Goal: Task Accomplishment & Management: Use online tool/utility

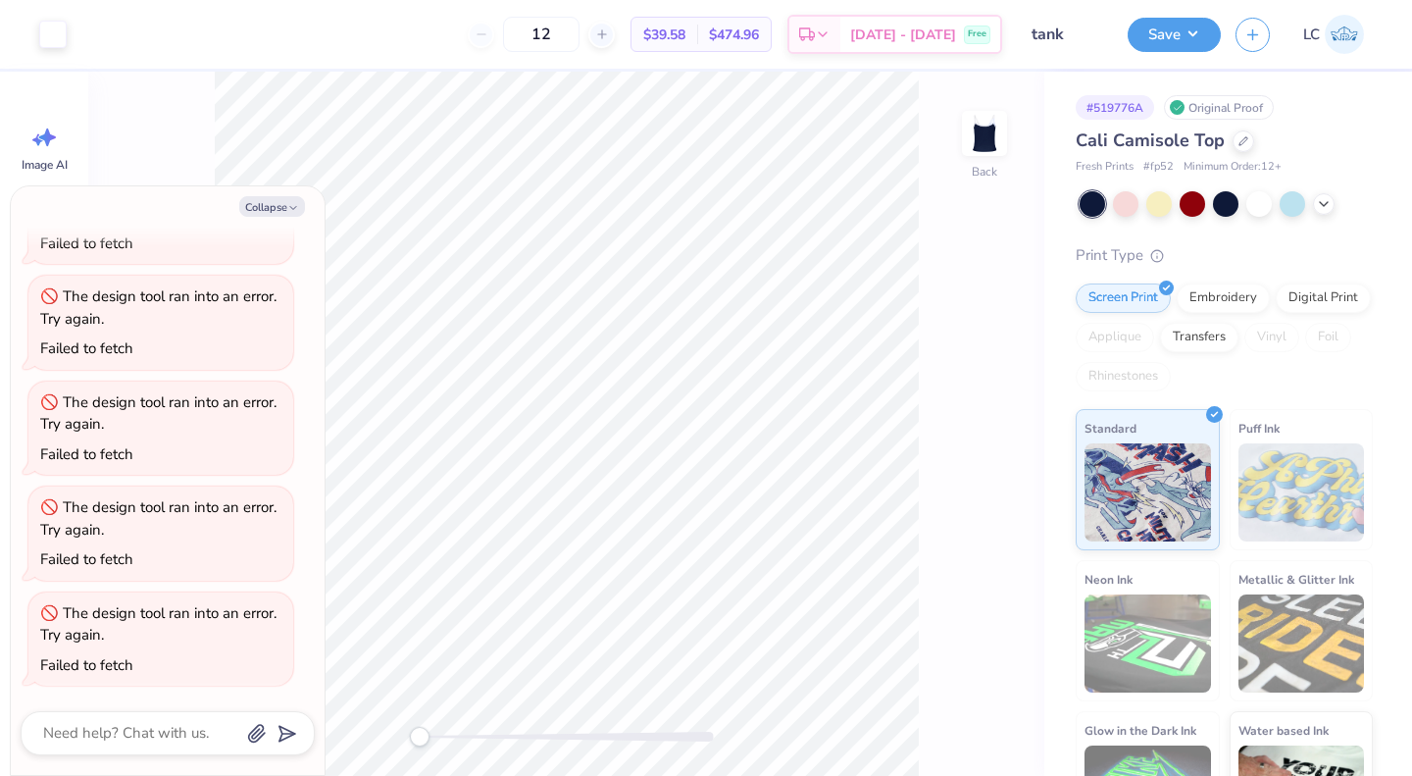
click at [281, 204] on button "Collapse" at bounding box center [272, 206] width 66 height 21
type textarea "x"
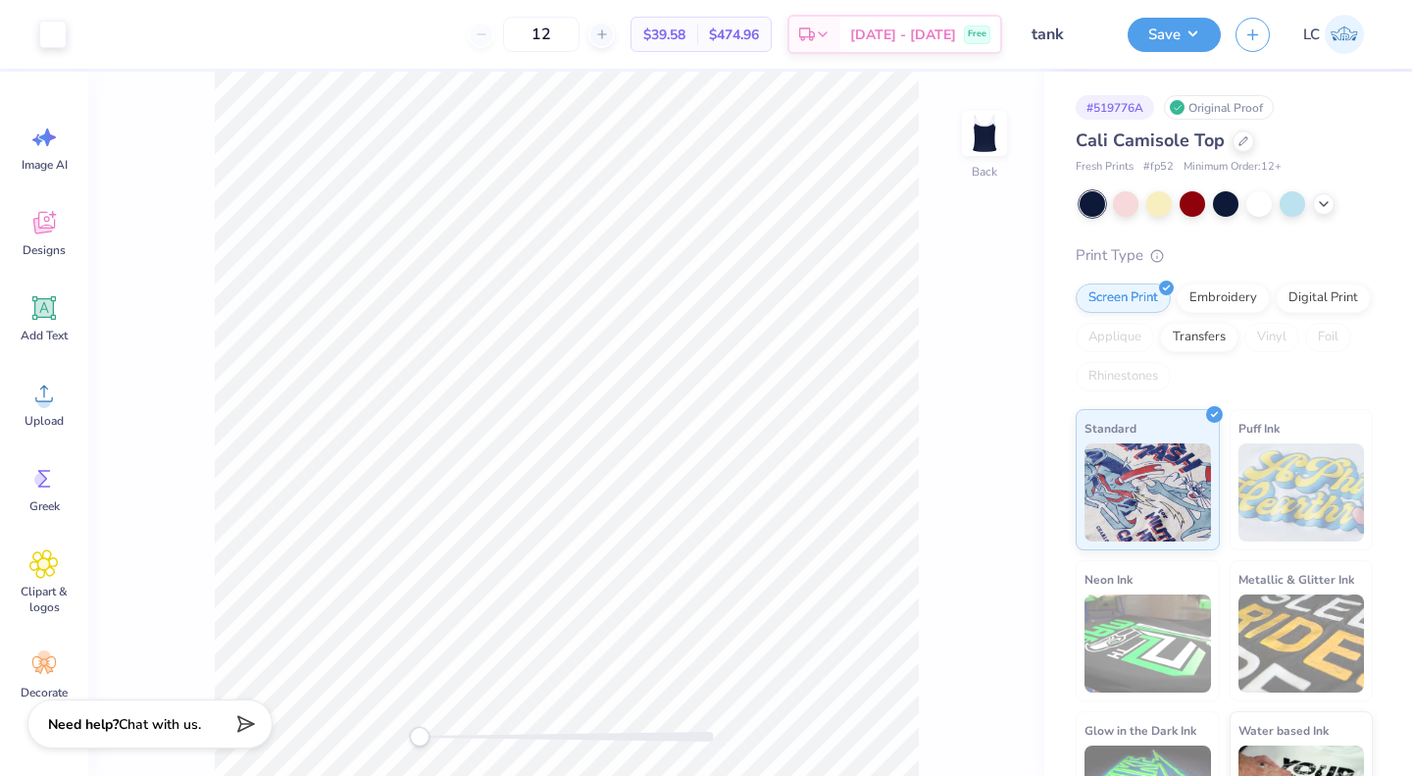
click at [615, 36] on div at bounding box center [601, 35] width 26 height 26
click at [596, 25] on input "15" at bounding box center [605, 34] width 77 height 35
click at [614, 31] on div "15" at bounding box center [541, 34] width 147 height 35
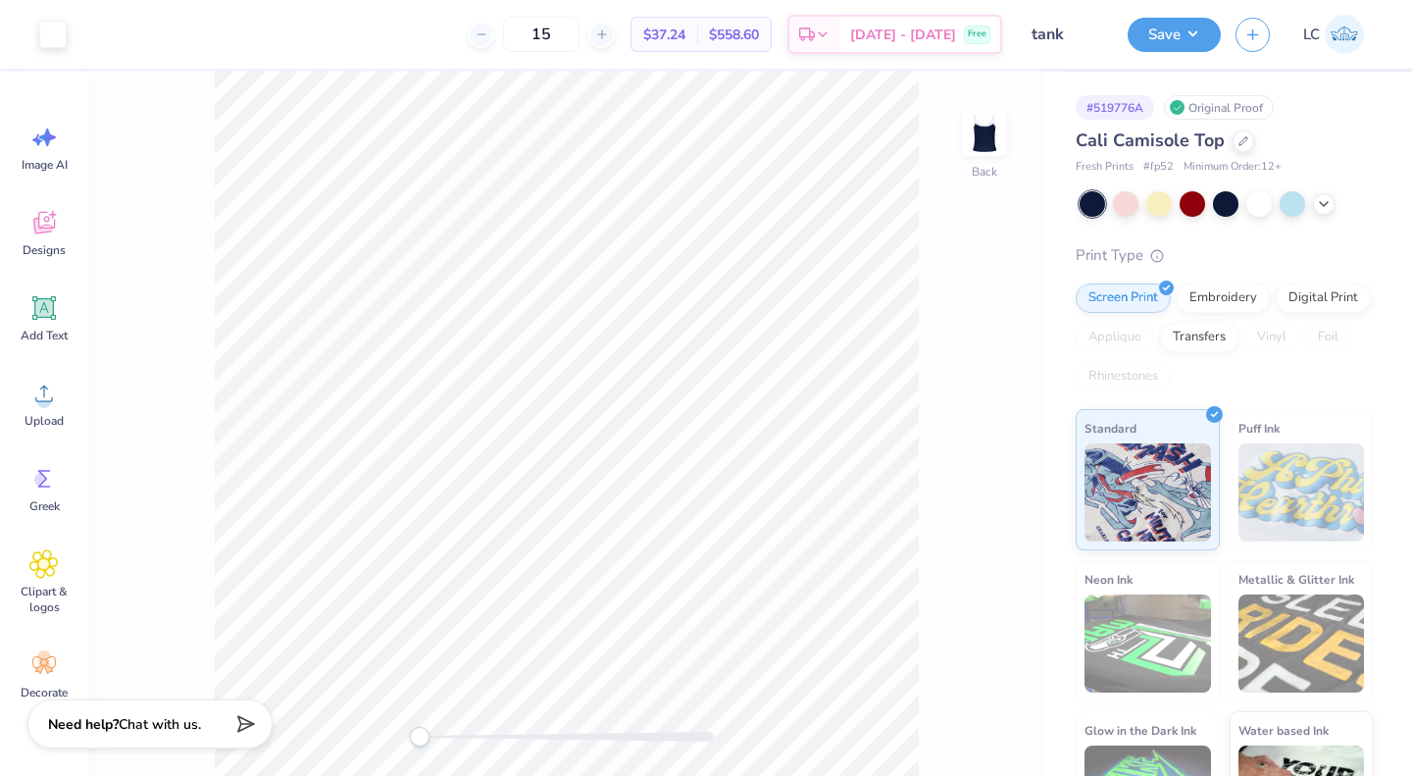
click at [580, 34] on input "15" at bounding box center [541, 34] width 77 height 35
type input "1"
type input "20"
click at [966, 35] on div "Free" at bounding box center [977, 35] width 26 height 19
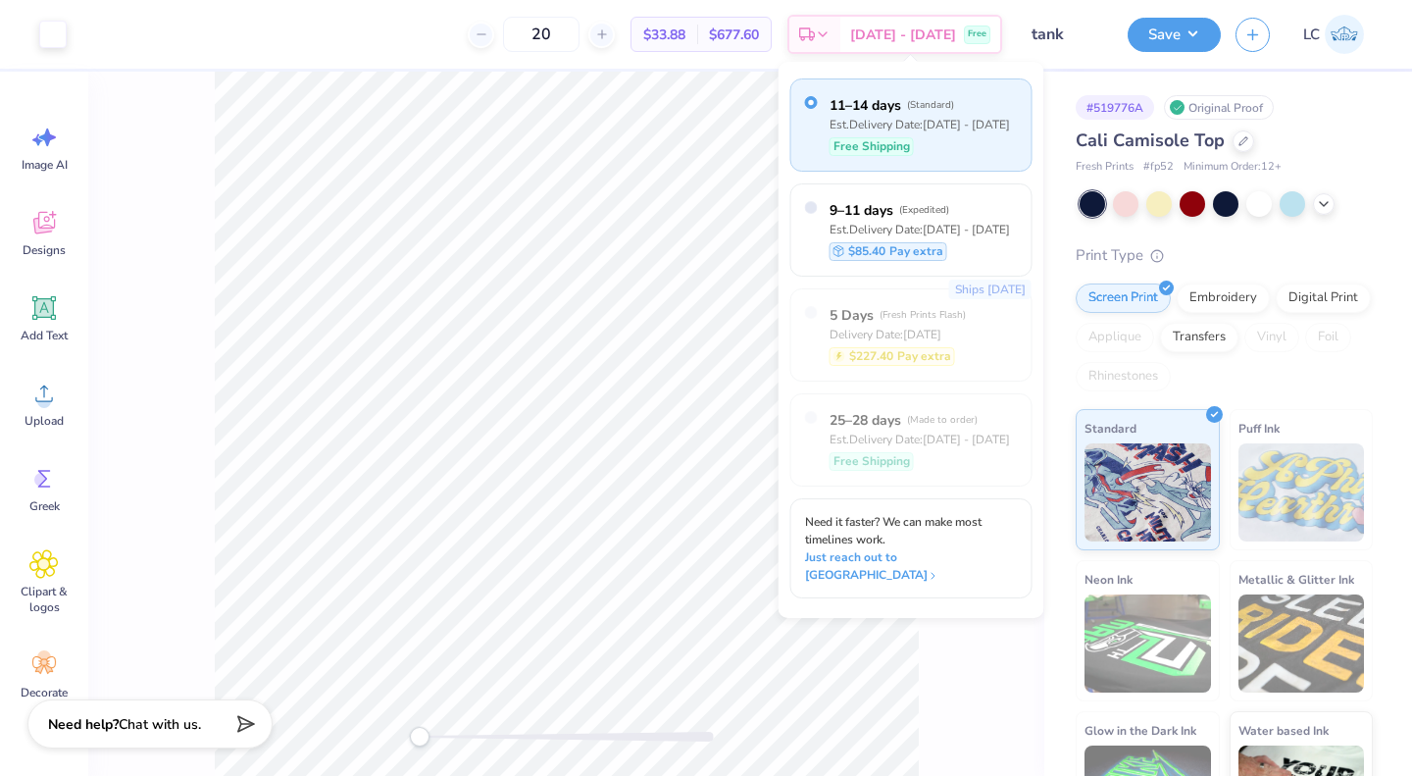
click at [956, 120] on div "Est. Delivery Date: [DATE] - [DATE]" at bounding box center [920, 125] width 180 height 18
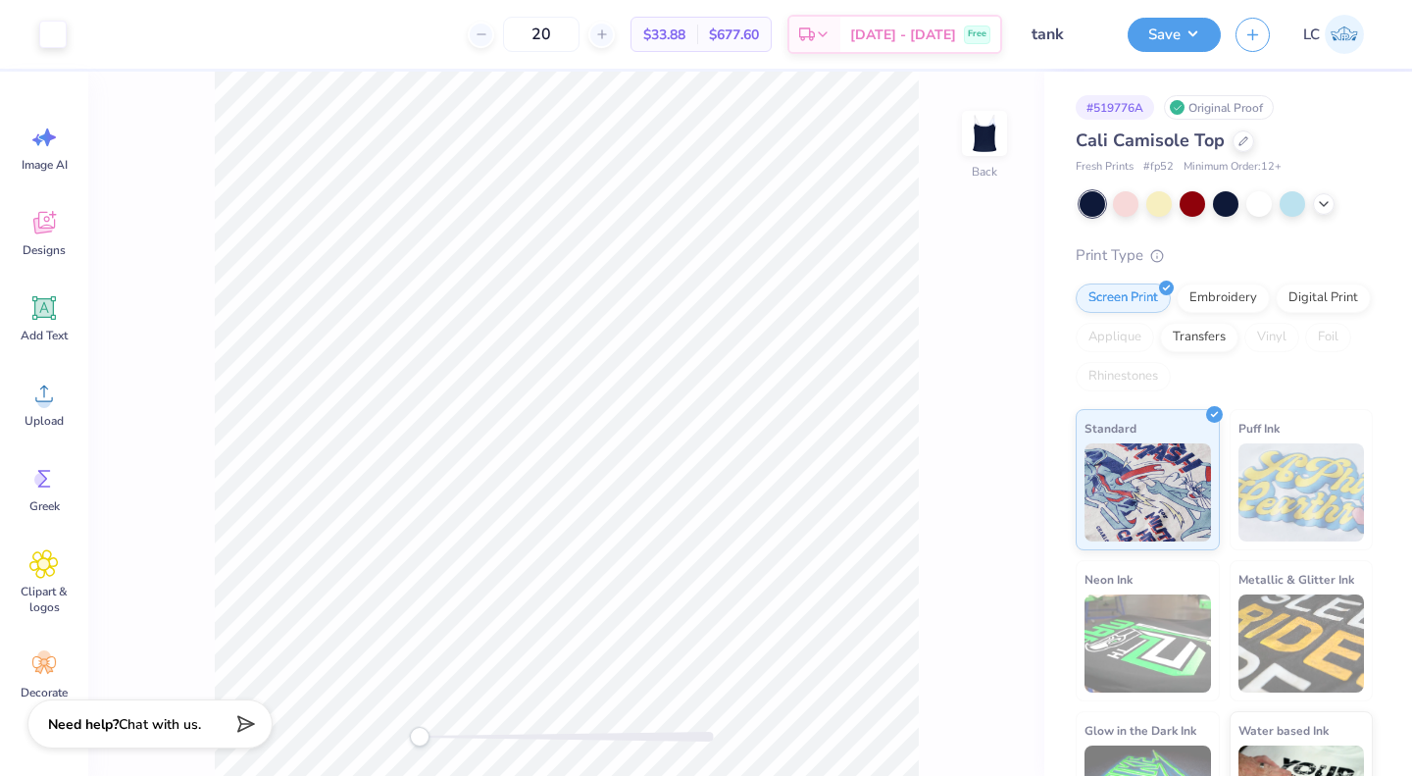
click at [1186, 40] on button "Save" at bounding box center [1174, 35] width 93 height 34
click at [1332, 33] on img at bounding box center [1344, 34] width 39 height 39
